Goal: Check status: Check status

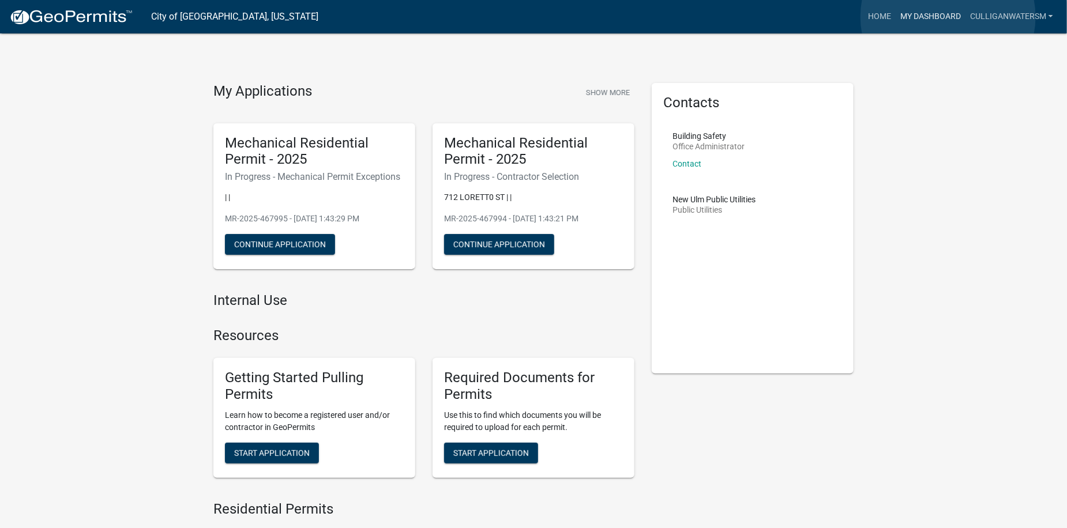
click at [948, 16] on link "My Dashboard" at bounding box center [931, 17] width 70 height 22
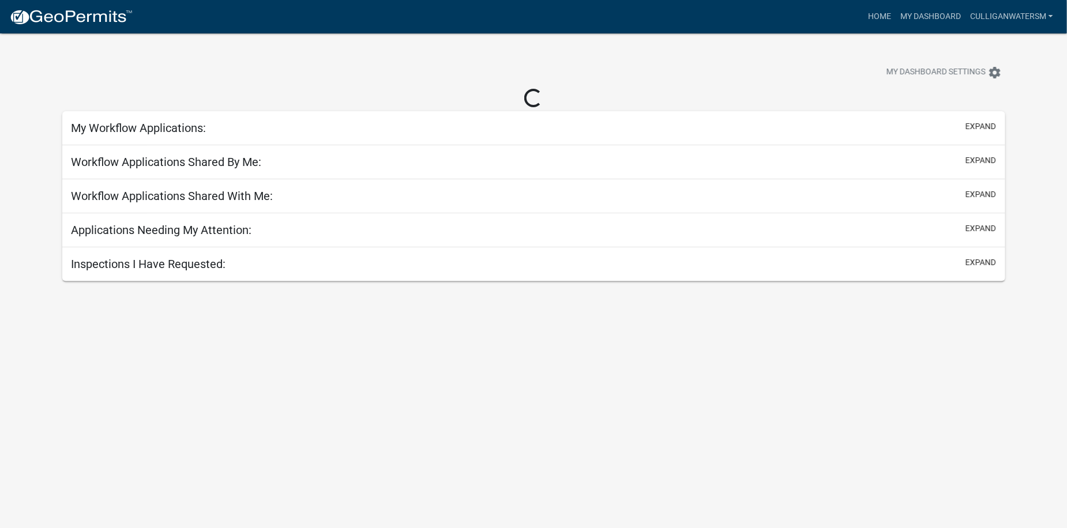
select select "2: 50"
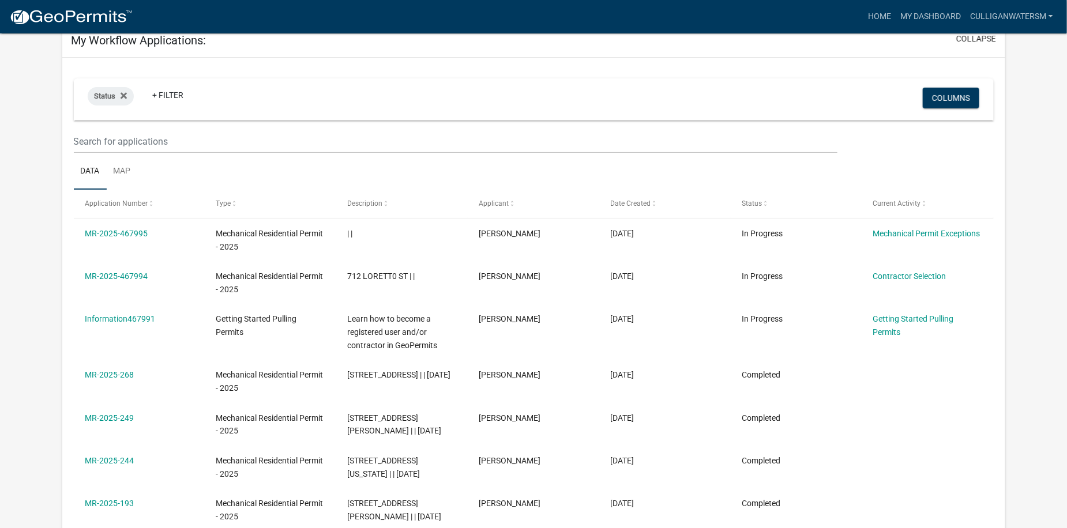
scroll to position [115, 0]
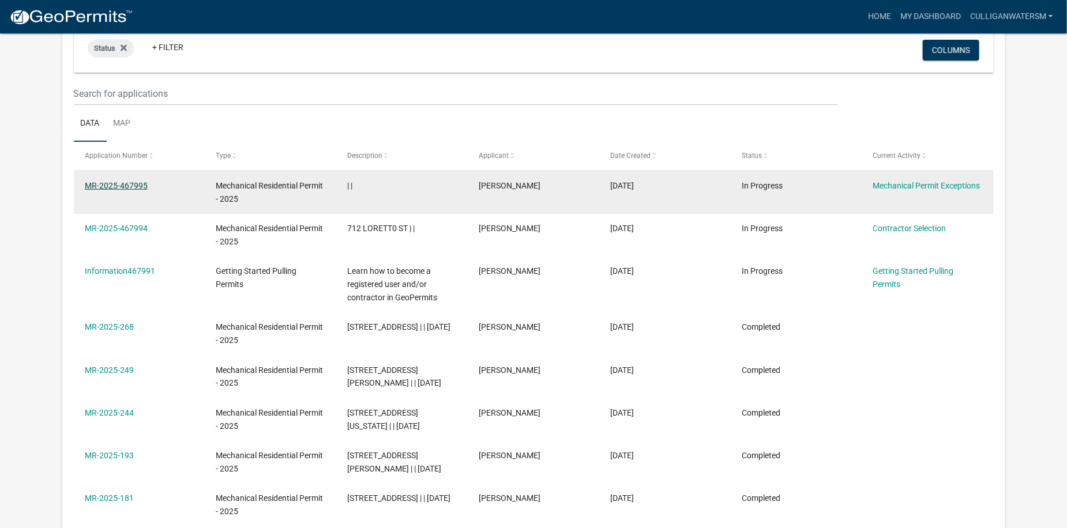
click at [114, 190] on link "MR-2025-467995" at bounding box center [116, 185] width 63 height 9
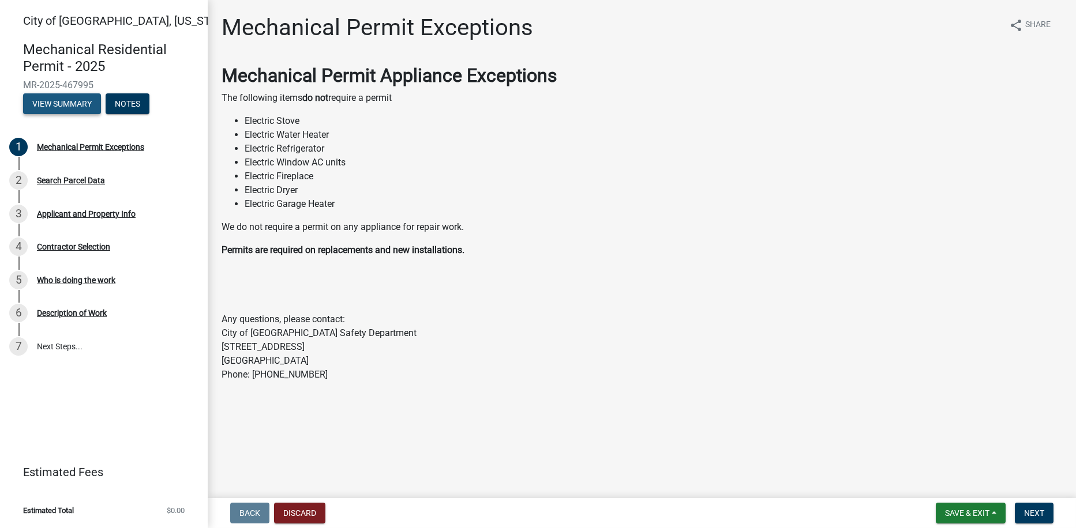
click at [59, 100] on button "View Summary" at bounding box center [62, 103] width 78 height 21
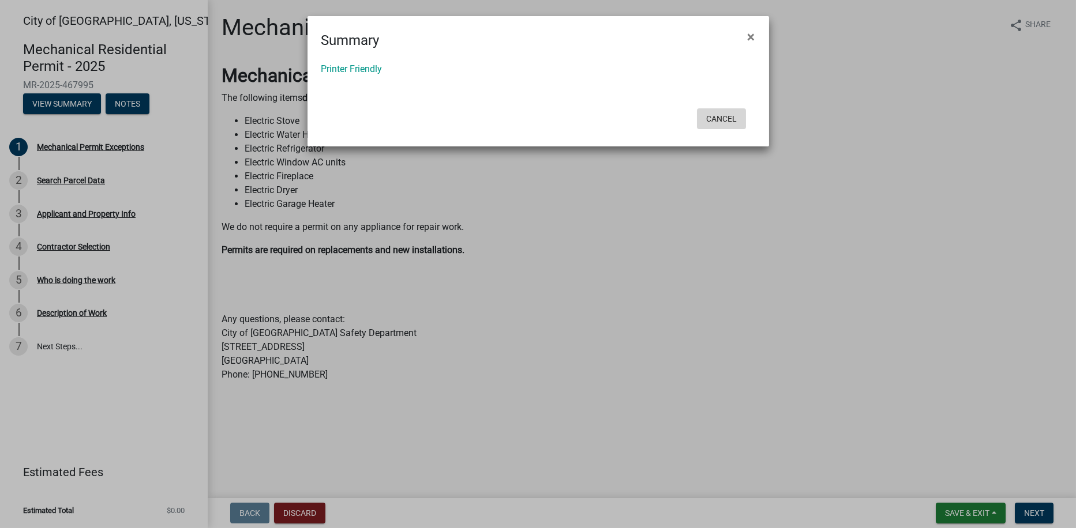
click at [719, 123] on button "Cancel" at bounding box center [721, 118] width 49 height 21
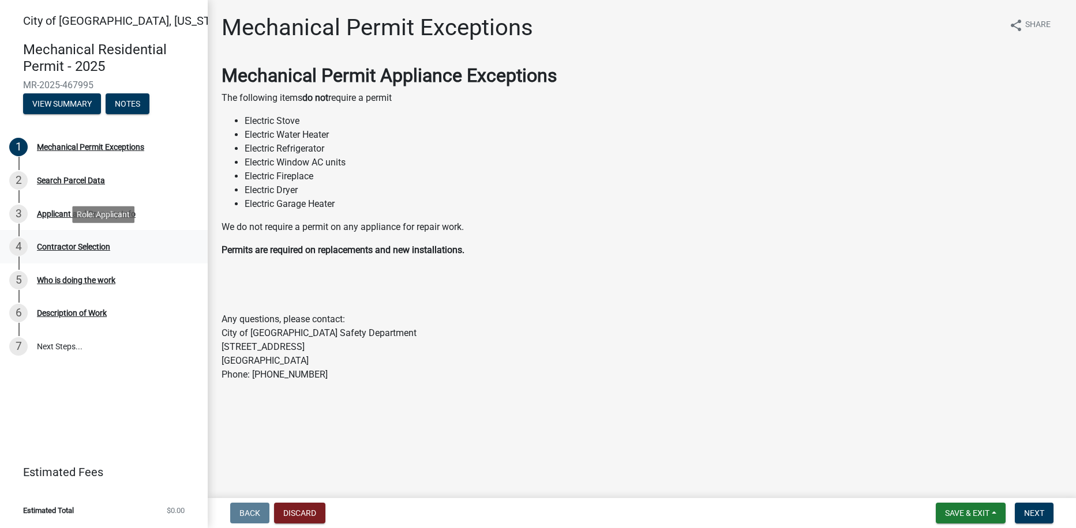
click at [80, 246] on div "Contractor Selection" at bounding box center [73, 247] width 73 height 8
click at [62, 211] on div "Applicant and Property Info" at bounding box center [86, 214] width 99 height 8
click at [130, 104] on button "Notes" at bounding box center [128, 103] width 44 height 21
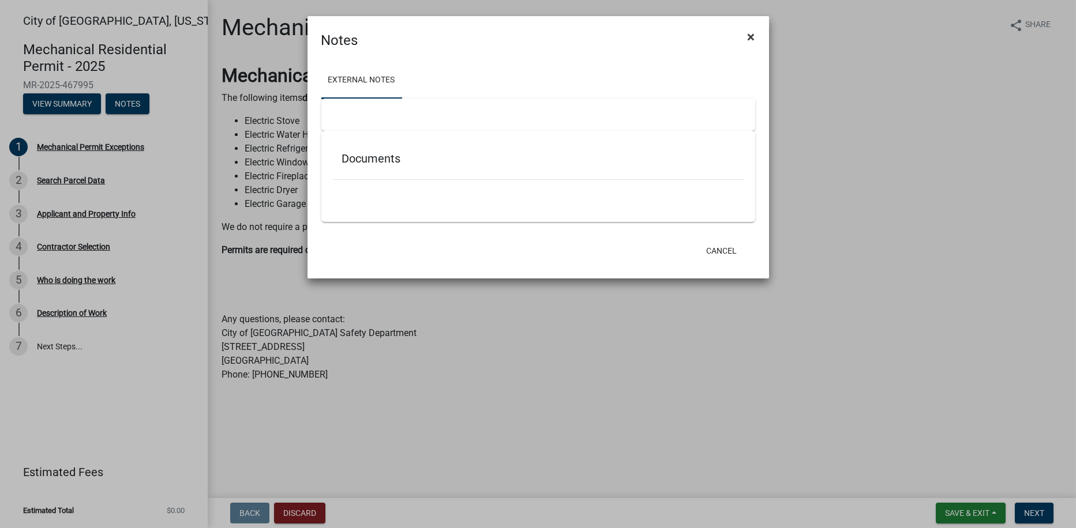
click at [752, 38] on span "×" at bounding box center [751, 37] width 7 height 16
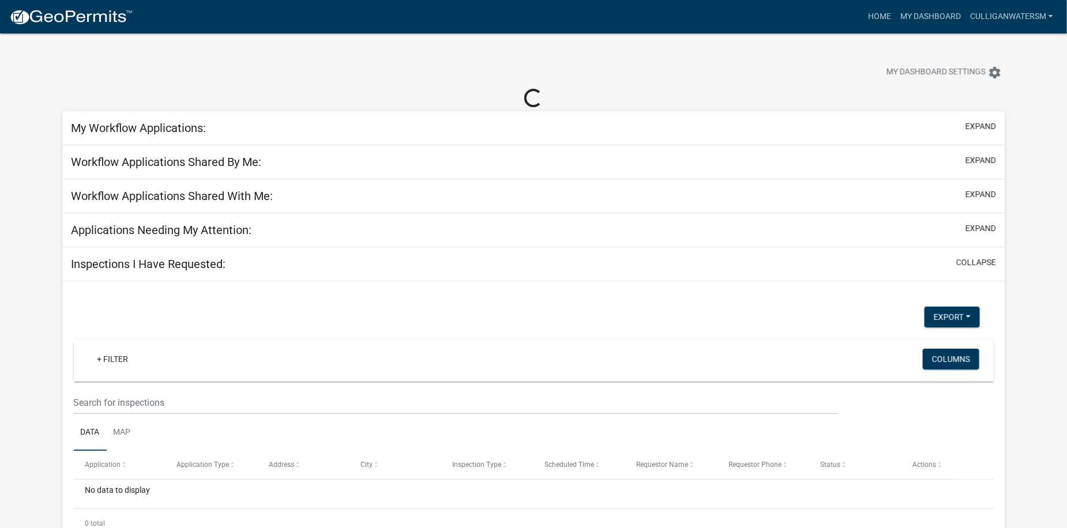
select select "2: 50"
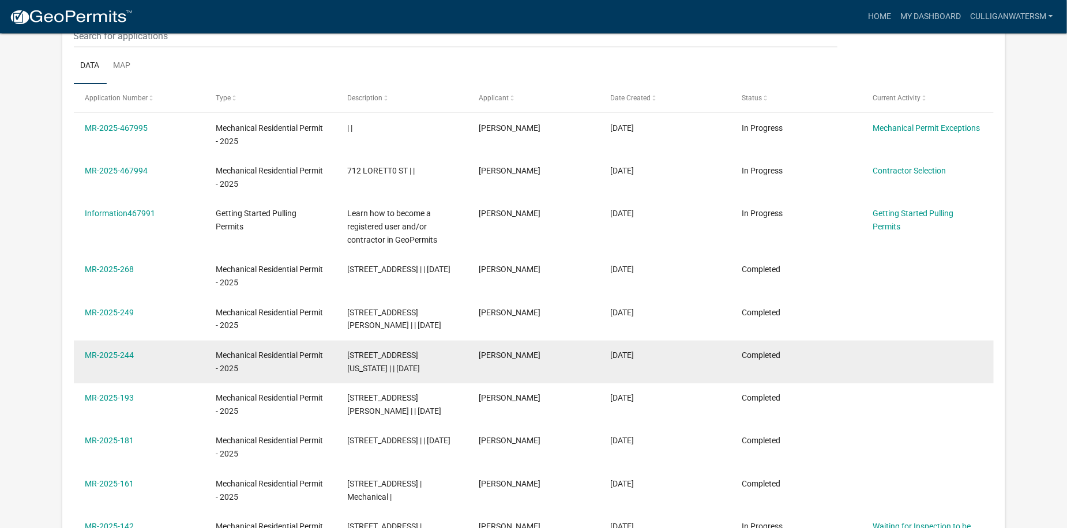
scroll to position [231, 0]
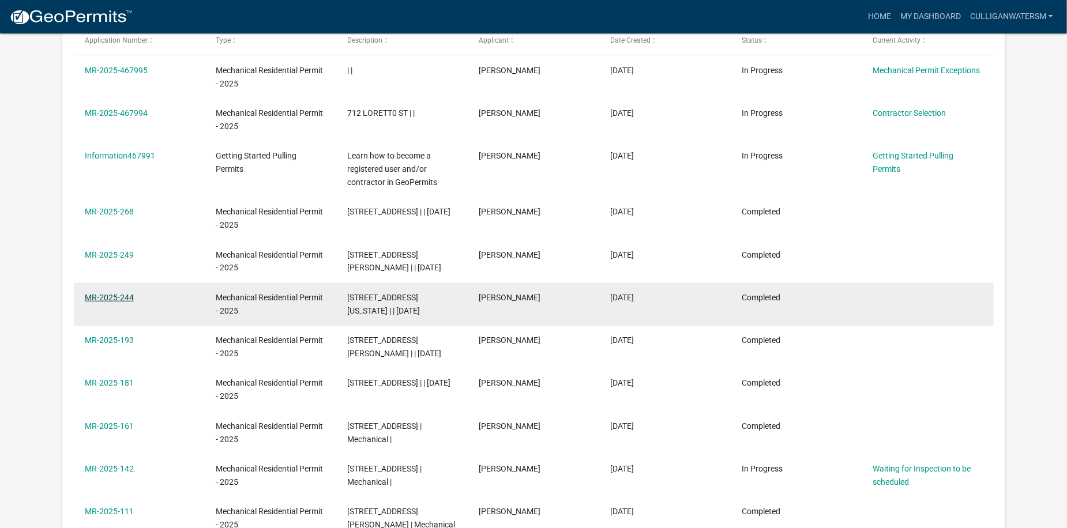
click at [115, 296] on link "MR-2025-244" at bounding box center [109, 297] width 49 height 9
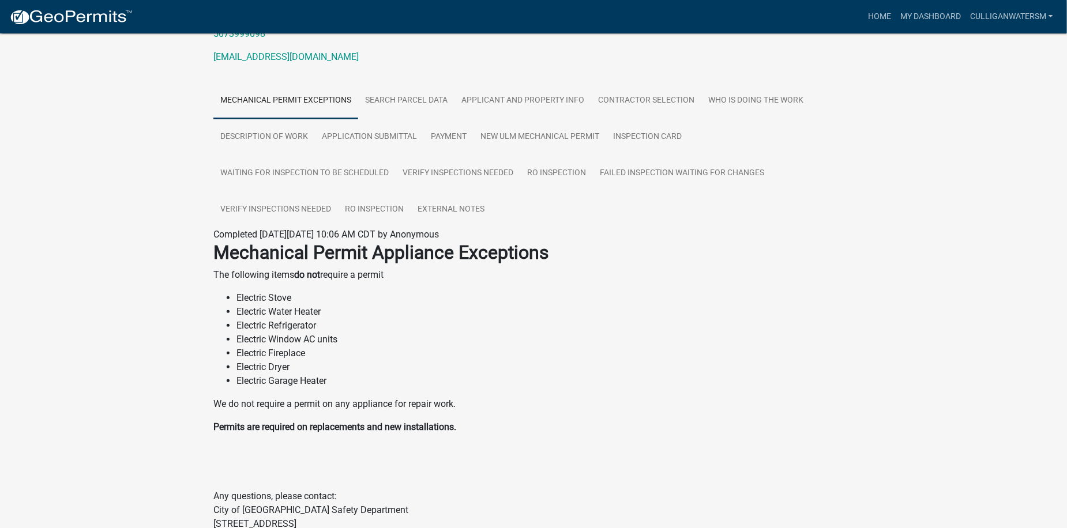
scroll to position [173, 0]
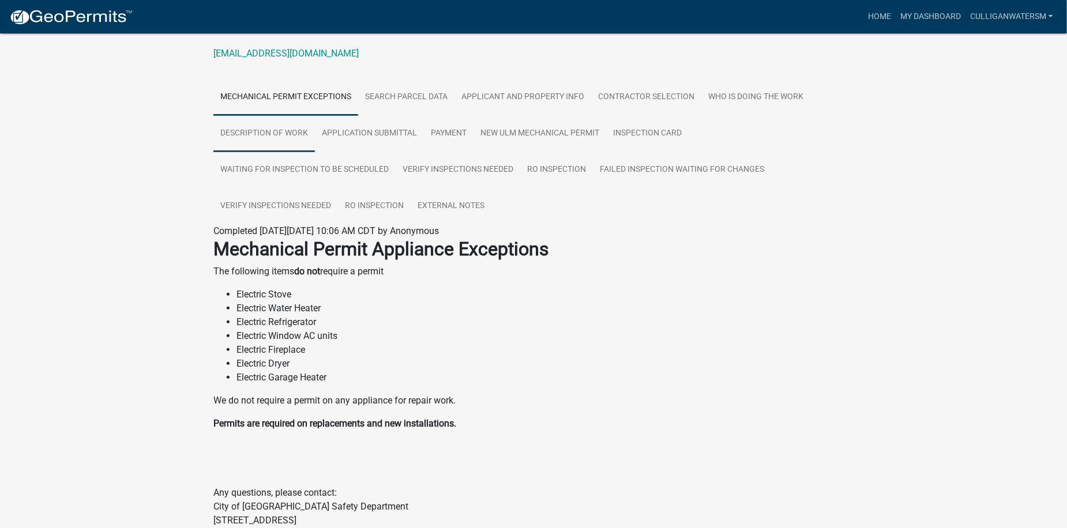
click at [249, 126] on link "Description of Work" at bounding box center [264, 133] width 102 height 37
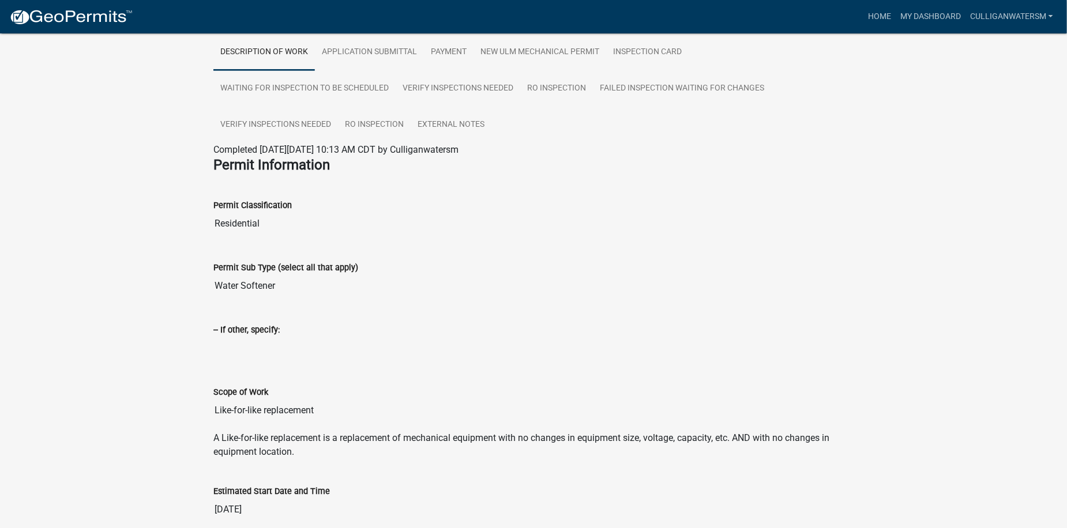
scroll to position [48, 0]
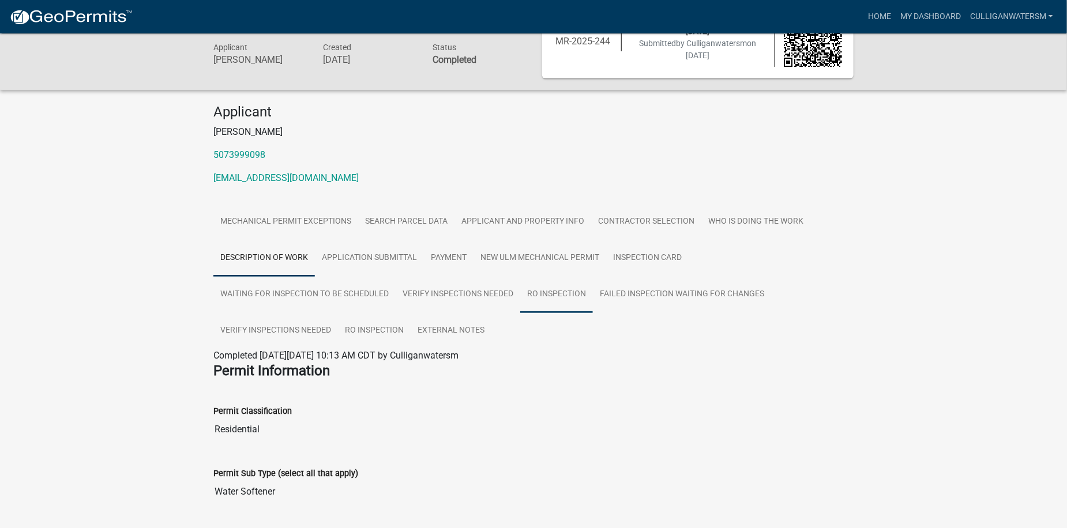
click at [566, 290] on link "RO Inspection" at bounding box center [556, 294] width 73 height 37
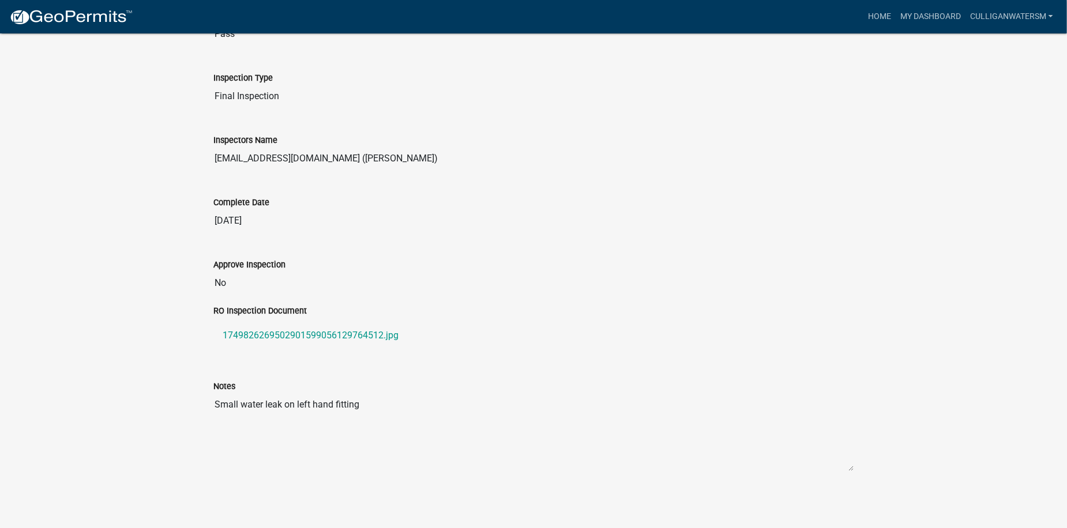
scroll to position [783, 0]
click at [363, 329] on link "1749826269502901599056129764512.jpg" at bounding box center [533, 335] width 640 height 28
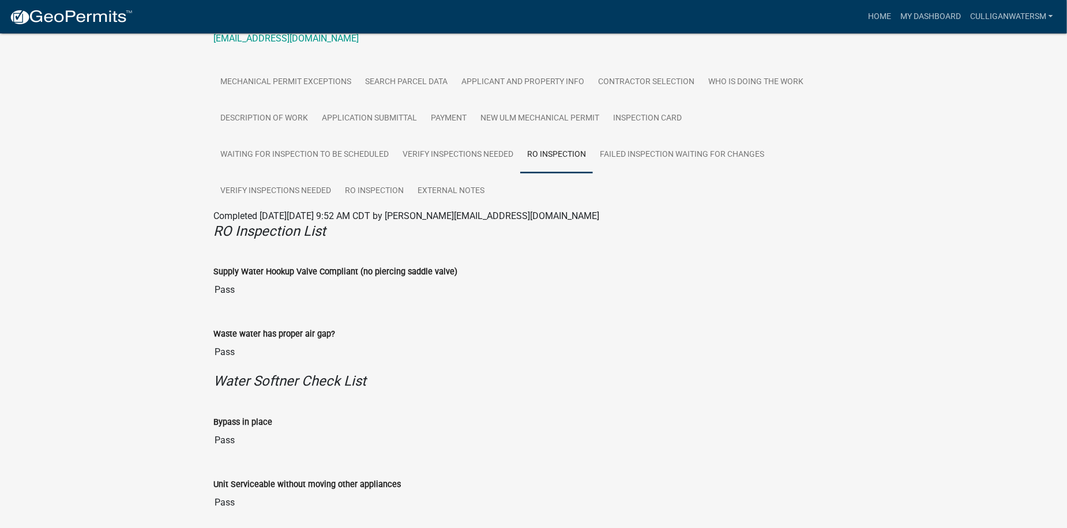
scroll to position [0, 0]
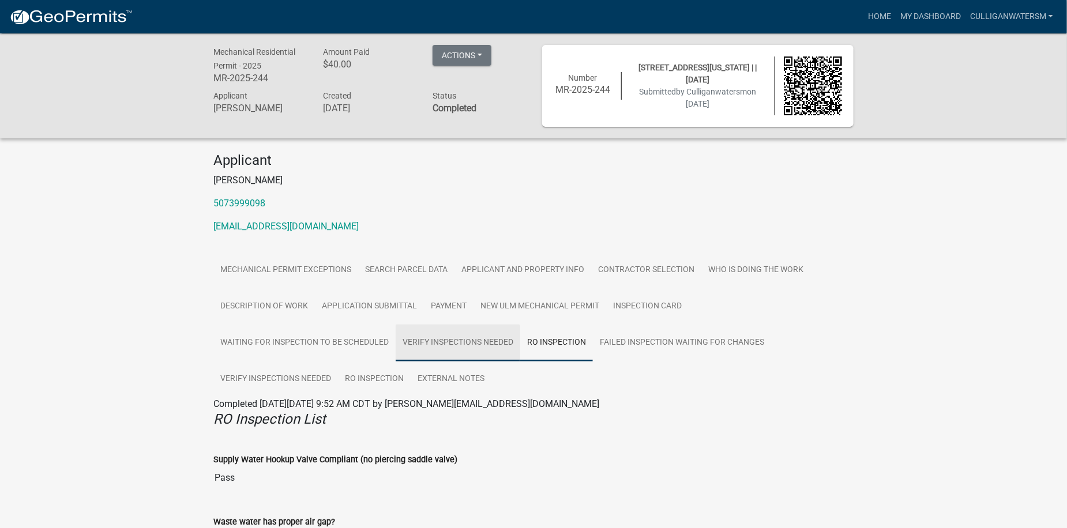
click at [462, 341] on link "Verify Inspections Needed" at bounding box center [458, 343] width 125 height 37
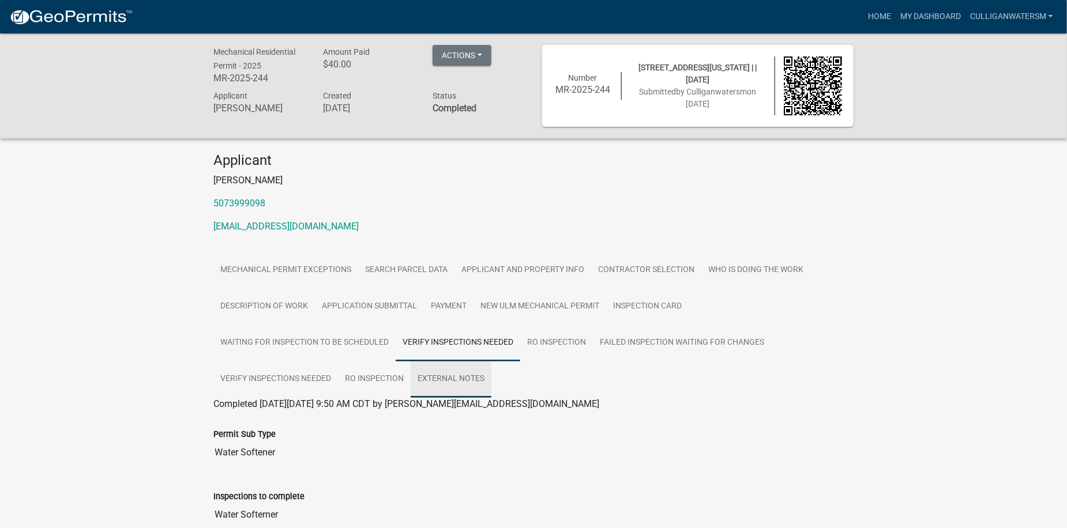
click at [486, 395] on link "External Notes" at bounding box center [451, 379] width 81 height 37
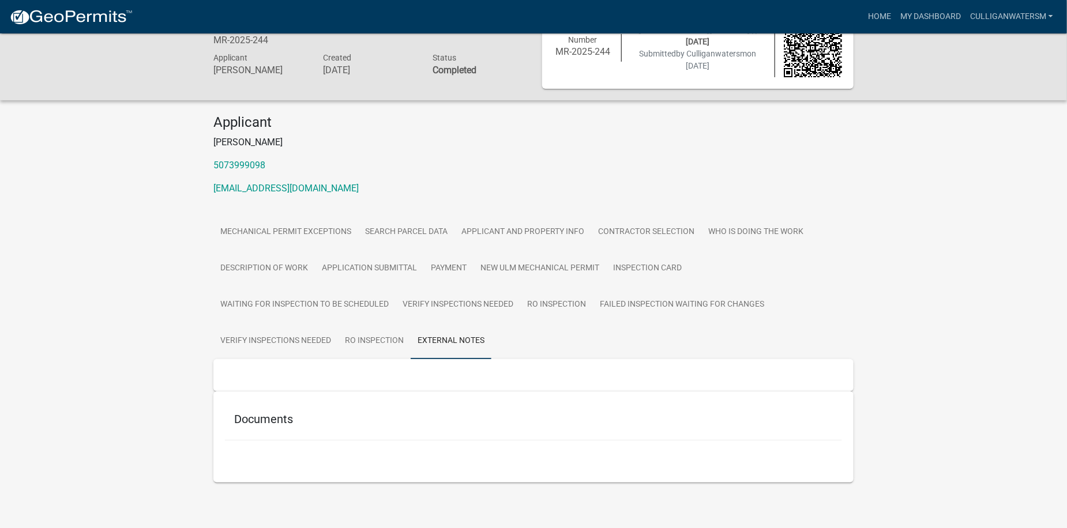
scroll to position [40, 0]
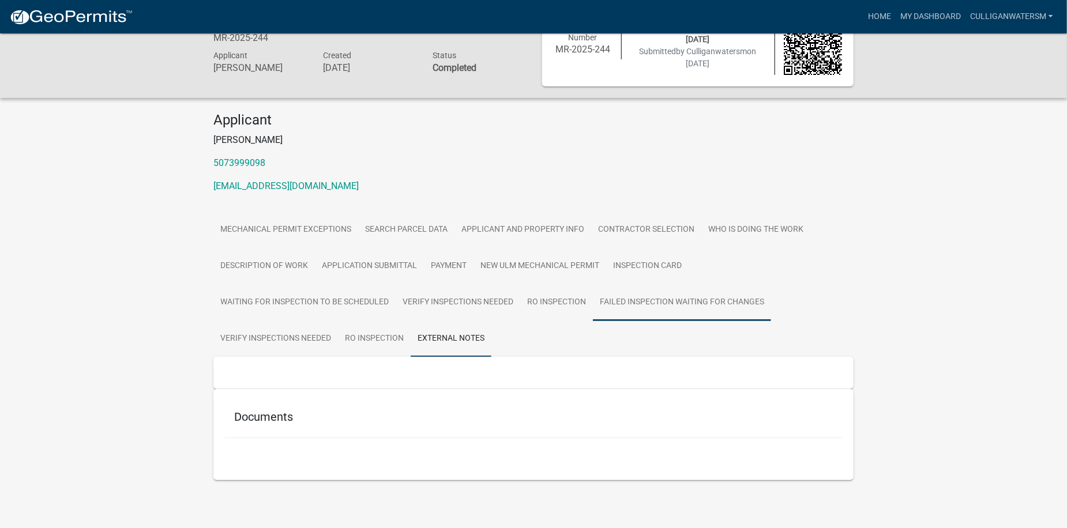
click at [731, 295] on link "Failed Inspection waiting for changes" at bounding box center [682, 302] width 178 height 37
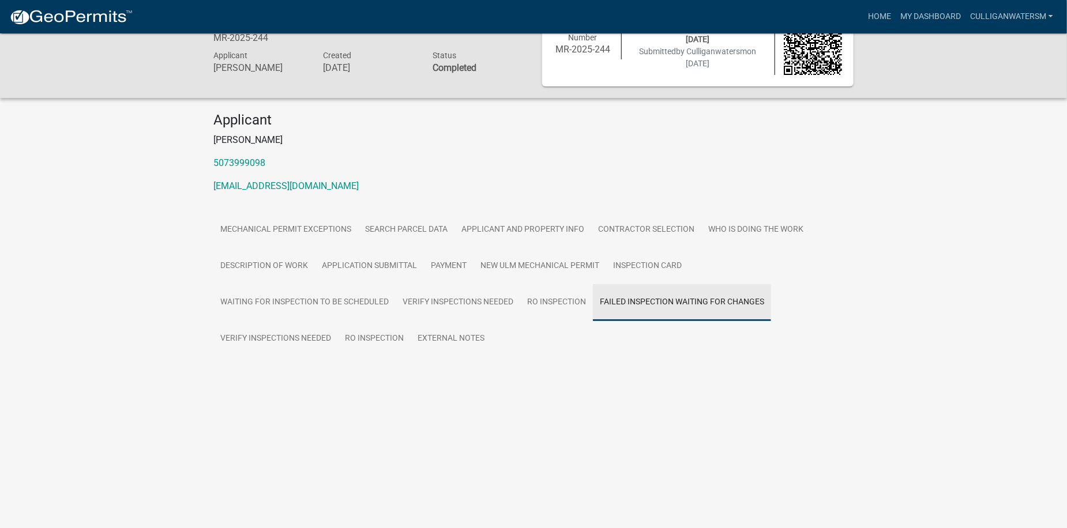
scroll to position [33, 0]
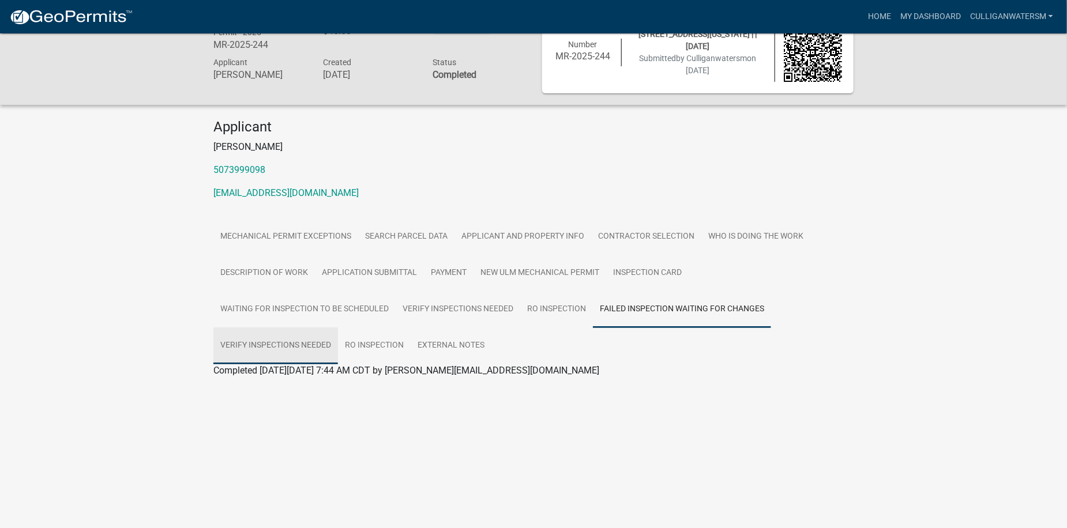
click at [286, 340] on link "Verify Inspections Needed" at bounding box center [275, 346] width 125 height 37
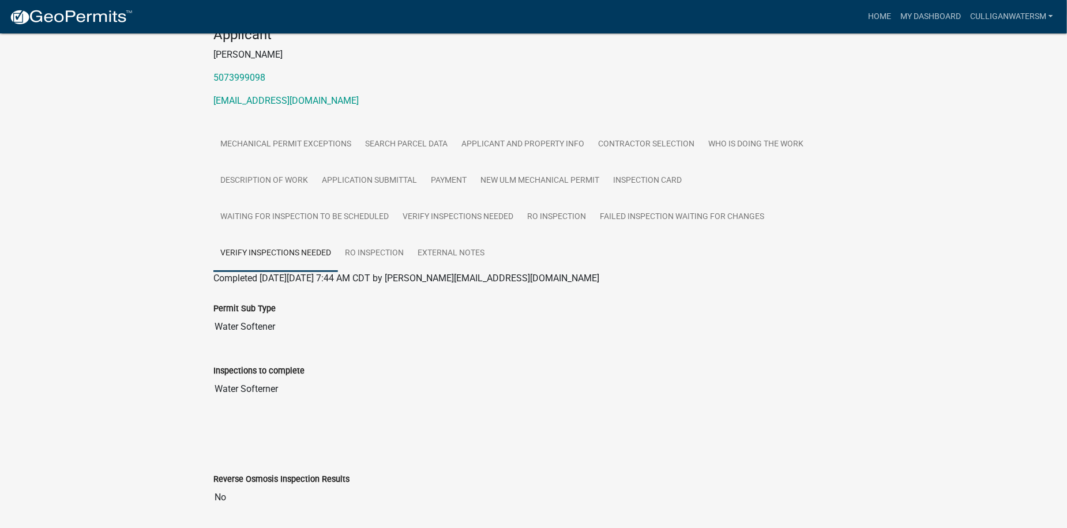
scroll to position [106, 0]
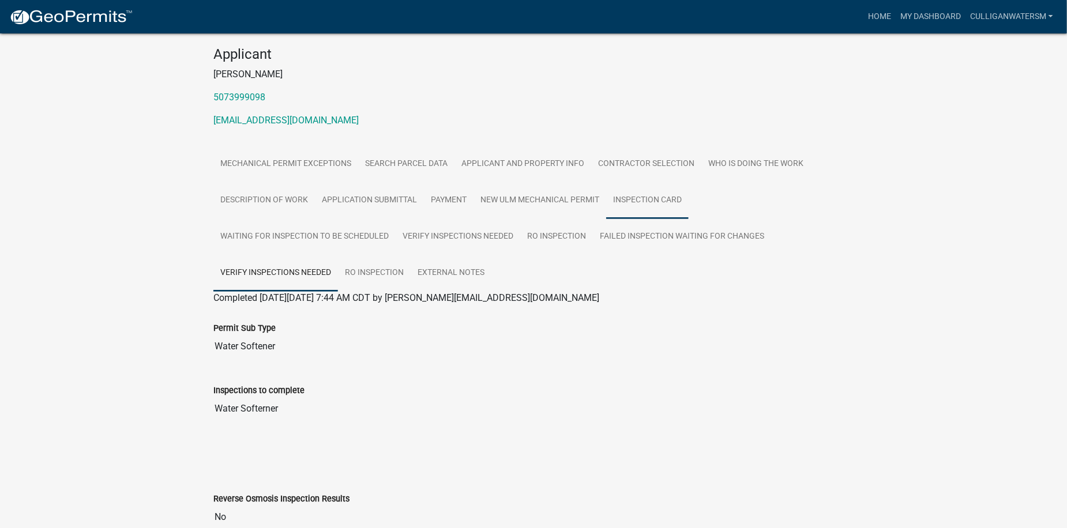
click at [629, 199] on link "Inspection Card" at bounding box center [647, 200] width 82 height 37
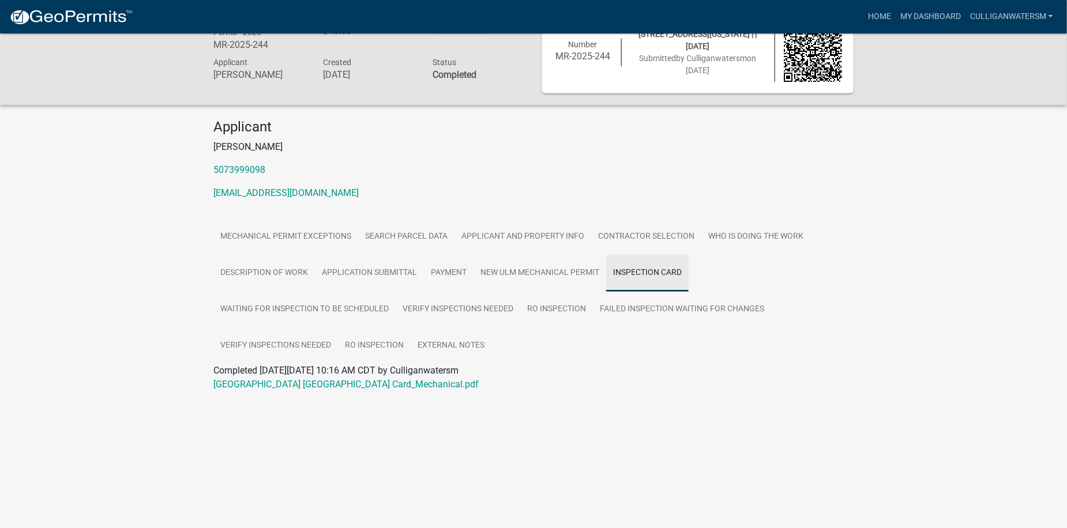
scroll to position [33, 0]
click at [656, 238] on link "Contractor Selection" at bounding box center [646, 237] width 110 height 37
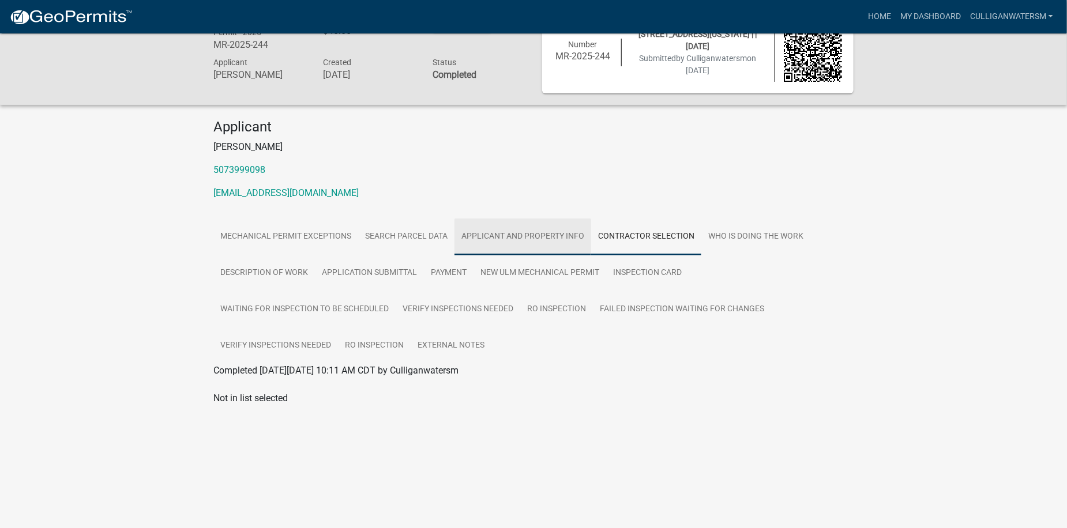
click at [521, 230] on link "Applicant and Property Info" at bounding box center [523, 237] width 137 height 37
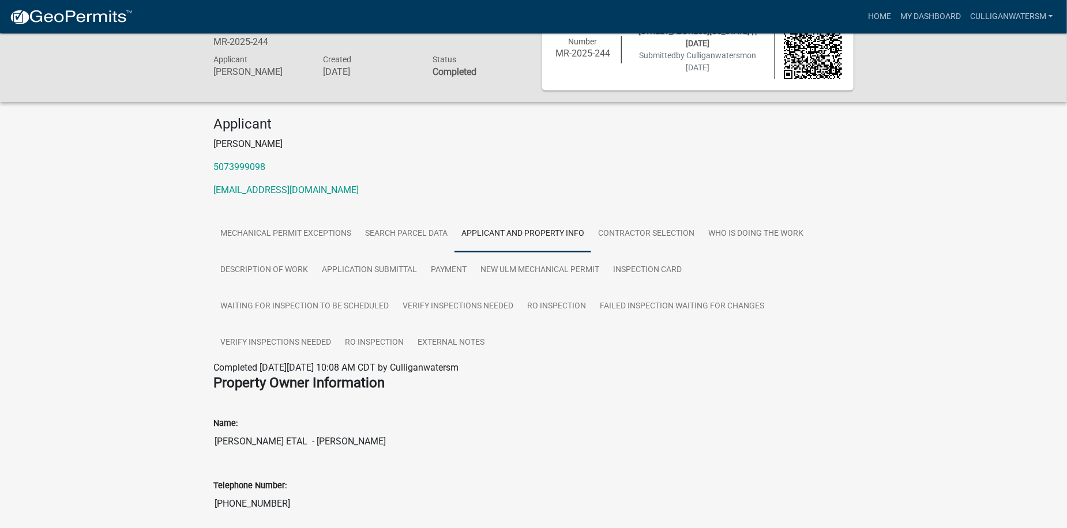
scroll to position [0, 0]
